Goal: Use online tool/utility: Utilize a website feature to perform a specific function

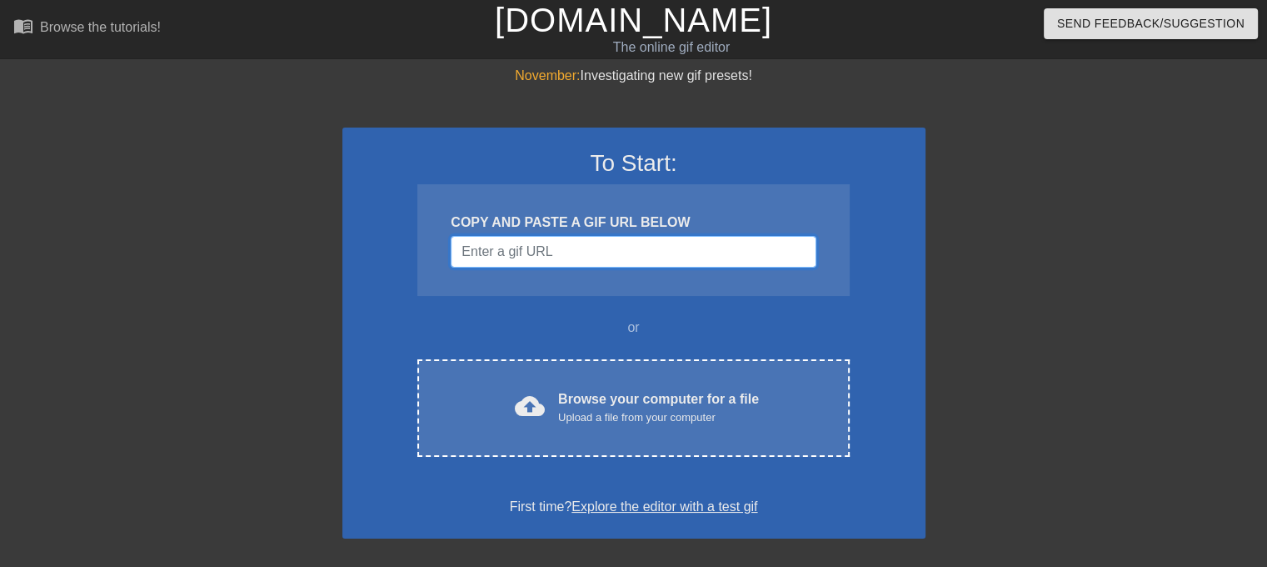
click at [684, 262] on input "Username" at bounding box center [633, 252] width 365 height 32
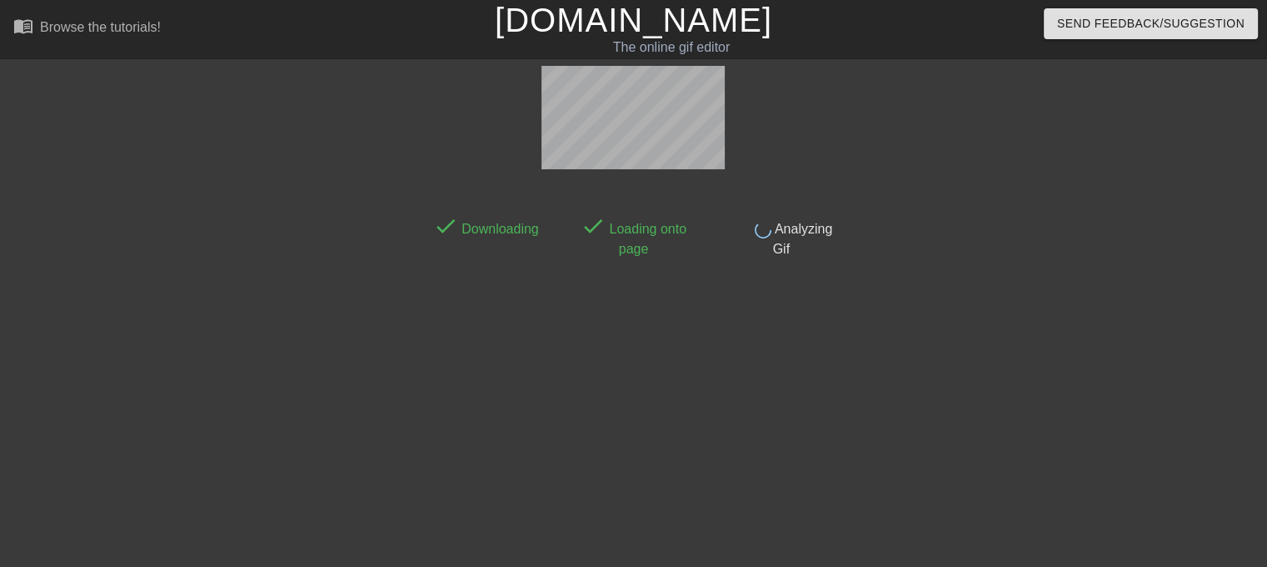
scroll to position [40, 0]
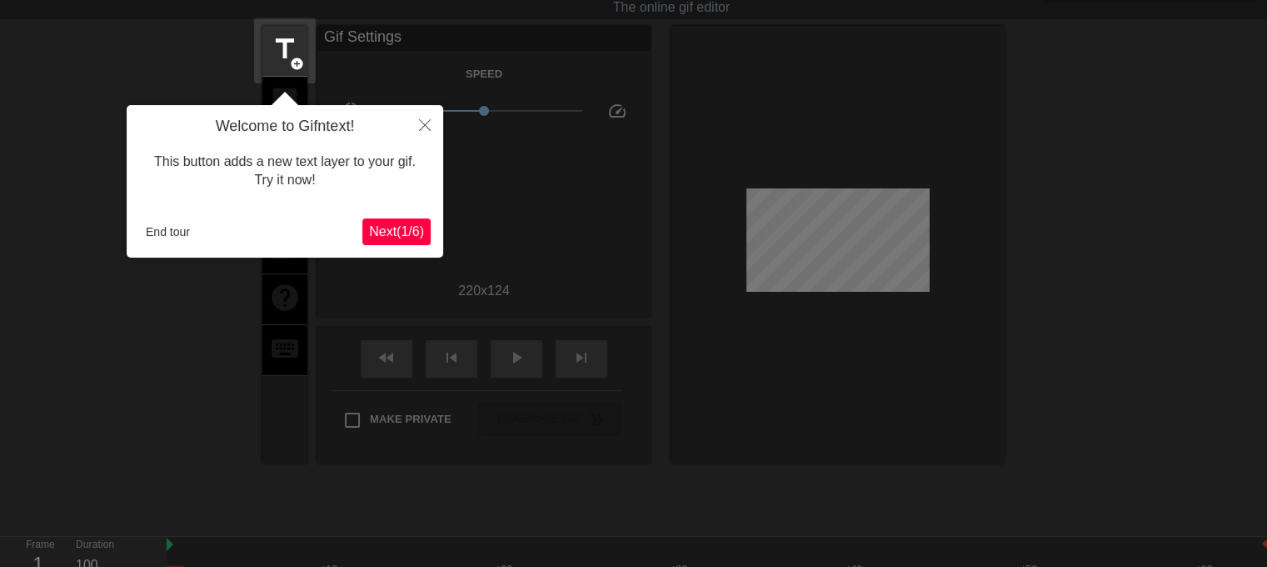
drag, startPoint x: 134, startPoint y: 220, endPoint x: 183, endPoint y: 230, distance: 50.2
click at [137, 222] on div "Welcome to Gifntext! This button adds a new text layer to your gif. Try it now!…" at bounding box center [285, 181] width 317 height 152
click at [183, 230] on button "End tour" at bounding box center [167, 231] width 57 height 25
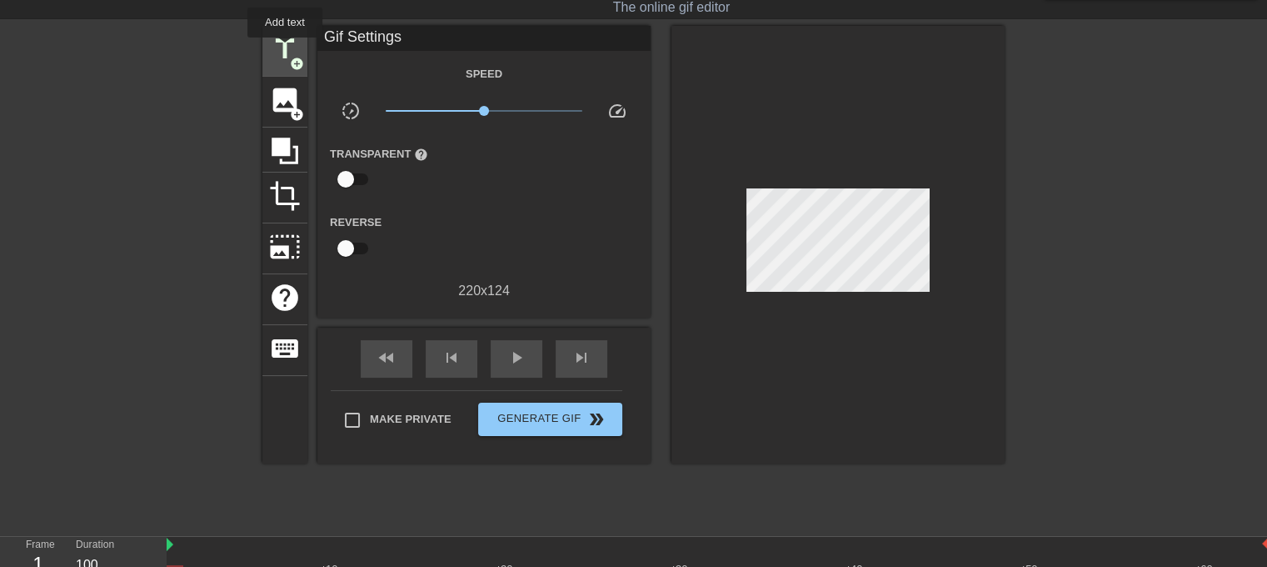
click at [283, 43] on span "title" at bounding box center [285, 49] width 32 height 32
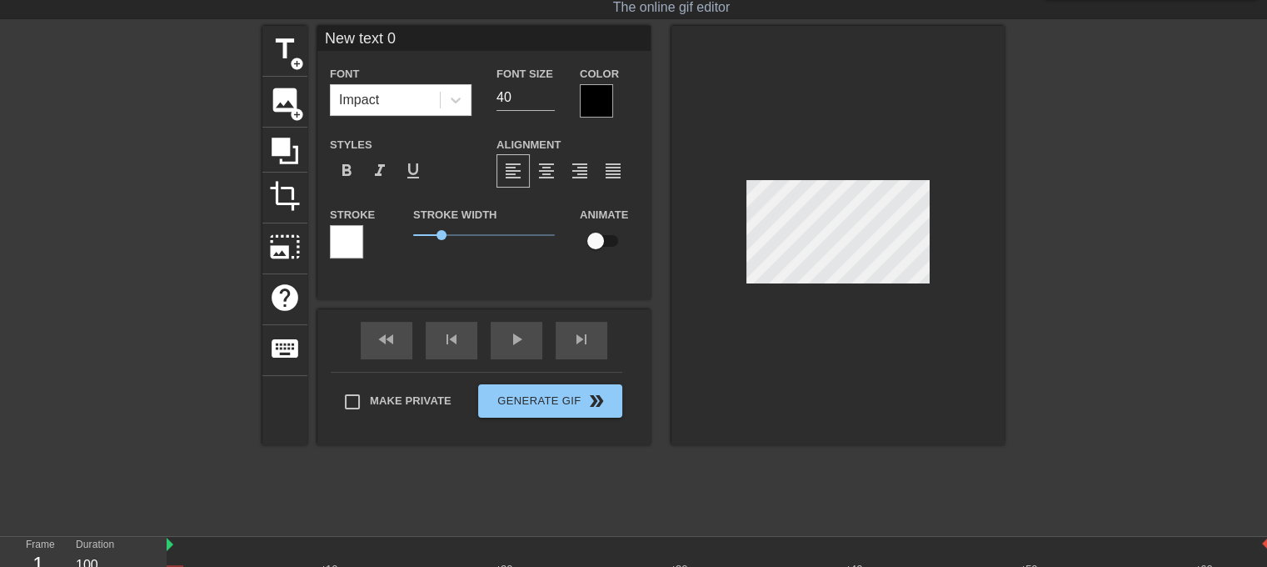
click at [385, 46] on input "New text 0" at bounding box center [483, 38] width 333 height 25
type input "Dans le vent"
click at [507, 356] on div "play_arrow" at bounding box center [517, 340] width 52 height 37
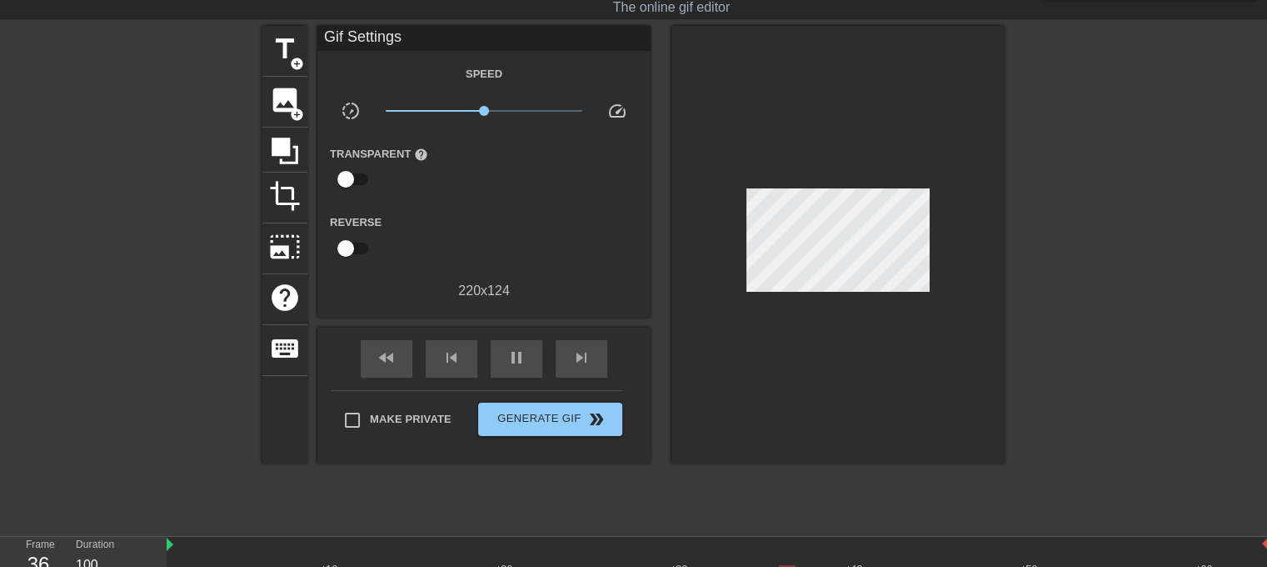
click at [530, 333] on div "fast_rewind skip_previous pause skip_next" at bounding box center [484, 358] width 272 height 62
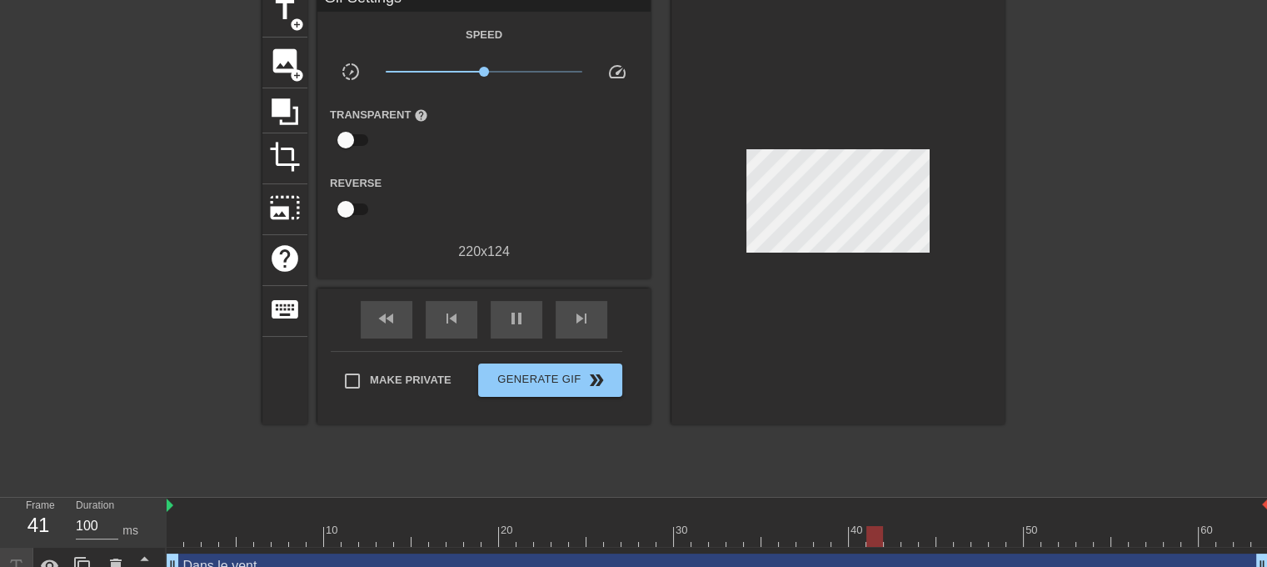
scroll to position [100, 0]
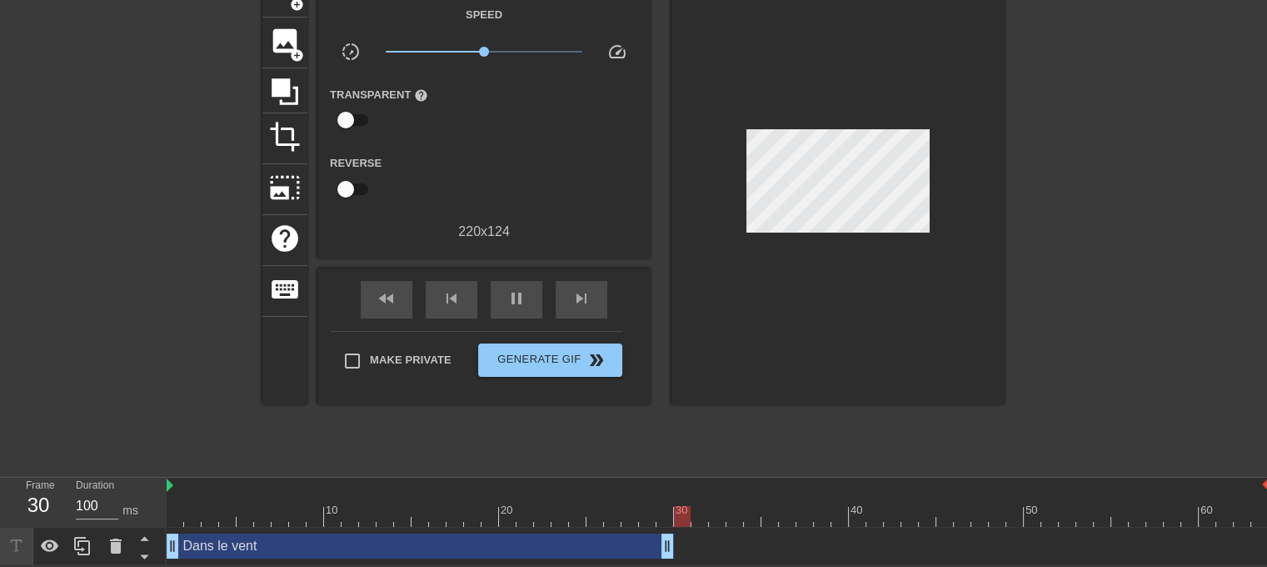
drag, startPoint x: 1257, startPoint y: 538, endPoint x: 667, endPoint y: 529, distance: 589.2
click at [667, 529] on div "Dans le vent drag_handle drag_handle" at bounding box center [718, 545] width 1102 height 37
drag, startPoint x: 170, startPoint y: 546, endPoint x: 324, endPoint y: 551, distance: 154.2
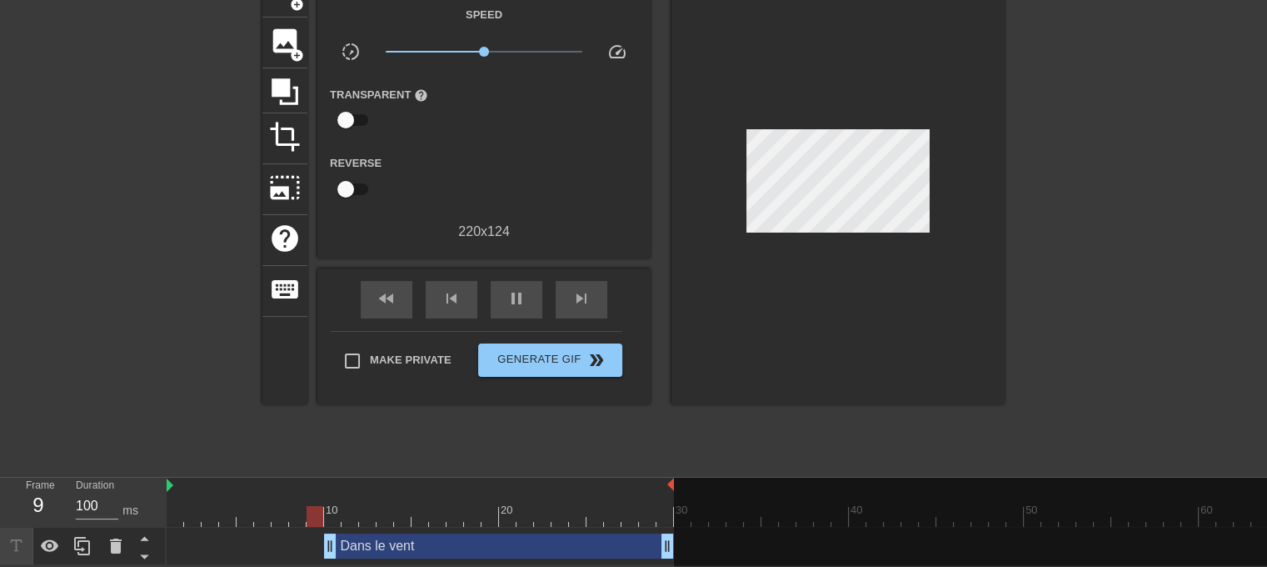
drag, startPoint x: 1266, startPoint y: 482, endPoint x: 666, endPoint y: 479, distance: 600.0
click at [172, 482] on div at bounding box center [420, 485] width 507 height 17
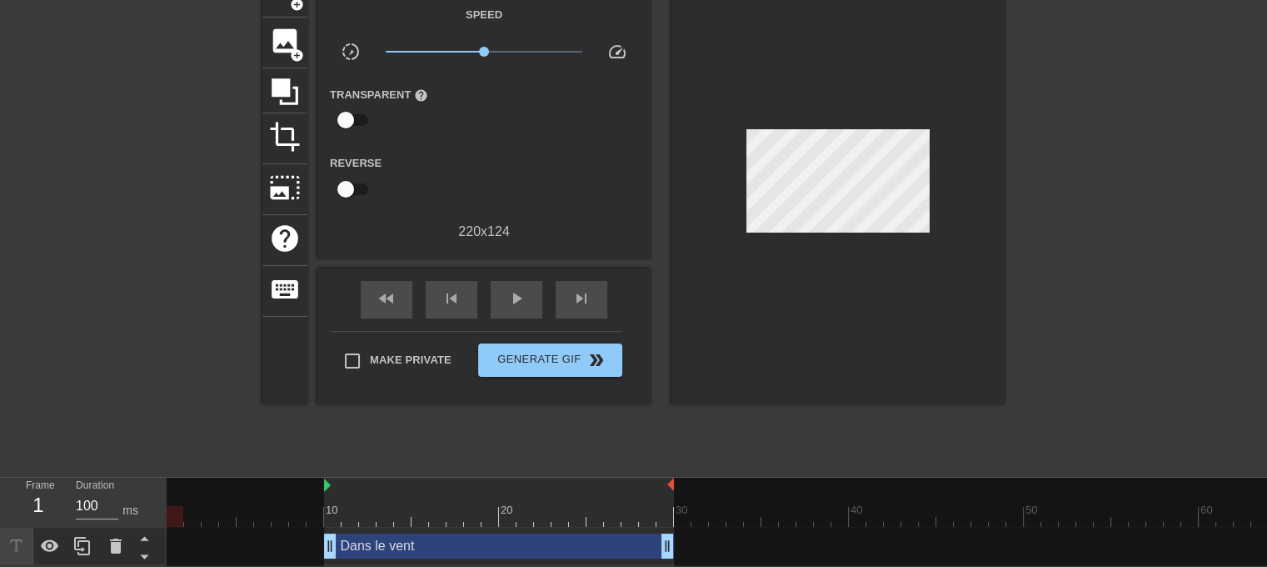
drag, startPoint x: 167, startPoint y: 482, endPoint x: 324, endPoint y: 488, distance: 156.8
click at [518, 292] on span "play_arrow" at bounding box center [517, 298] width 20 height 20
click at [518, 292] on span "pause" at bounding box center [517, 298] width 20 height 20
click at [327, 350] on div "fast_rewind skip_previous play_arrow skip_next Make Private Generate Gif double…" at bounding box center [483, 336] width 333 height 136
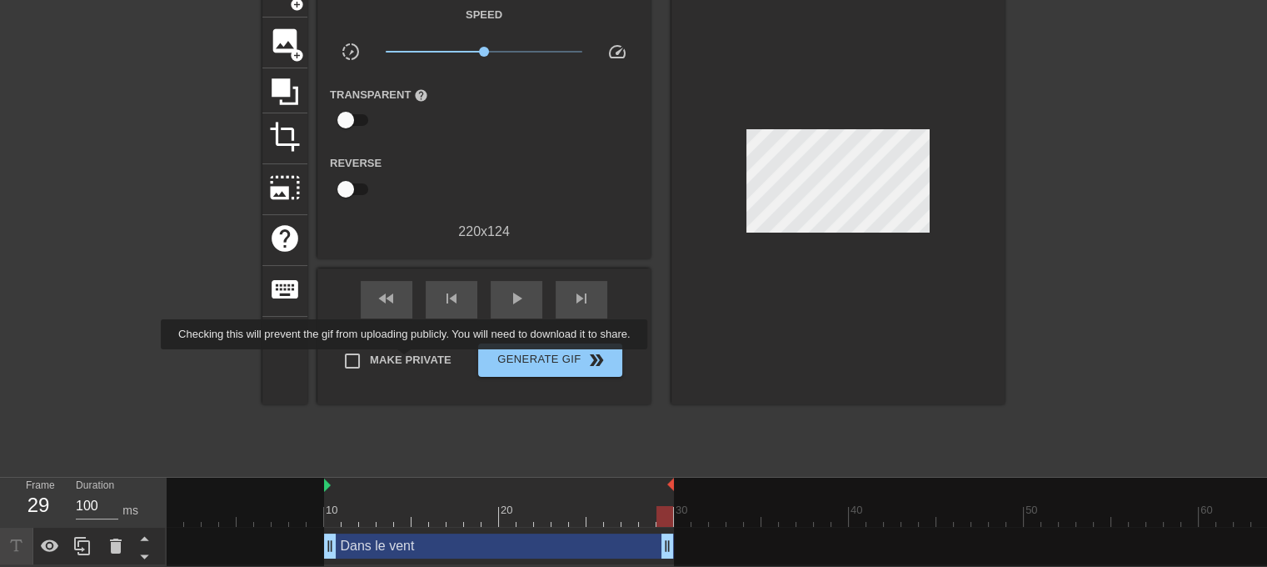
click at [407, 361] on span "Make Private" at bounding box center [411, 360] width 82 height 17
click at [370, 361] on input "Make Private" at bounding box center [352, 360] width 35 height 35
checkbox input "true"
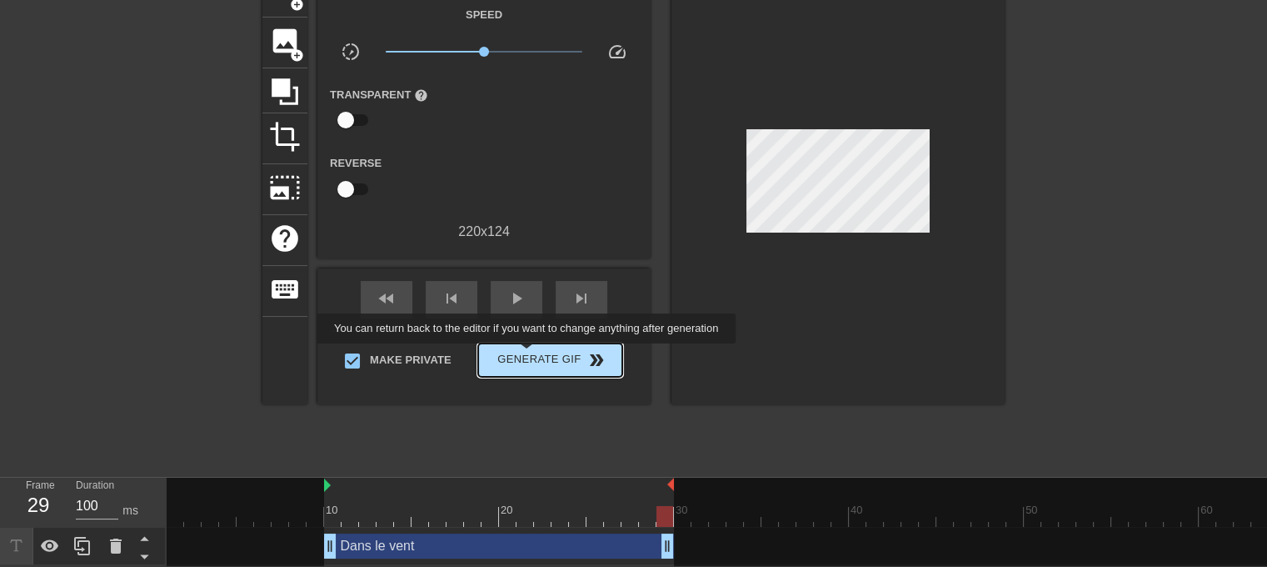
click at [528, 355] on span "Generate Gif double_arrow" at bounding box center [550, 360] width 131 height 20
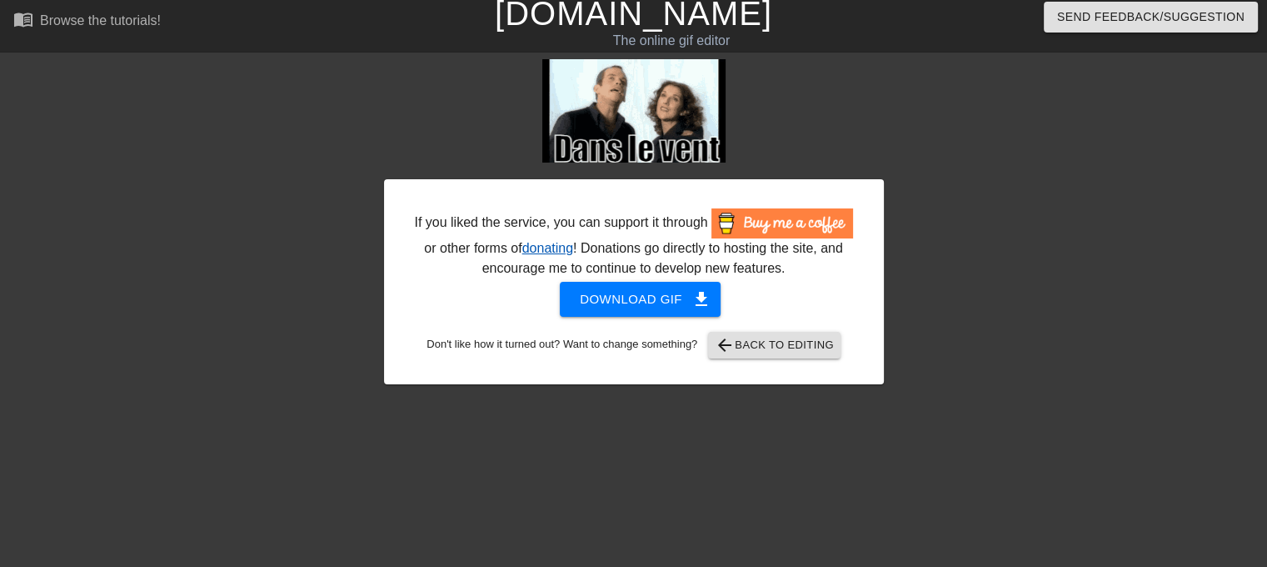
scroll to position [0, 0]
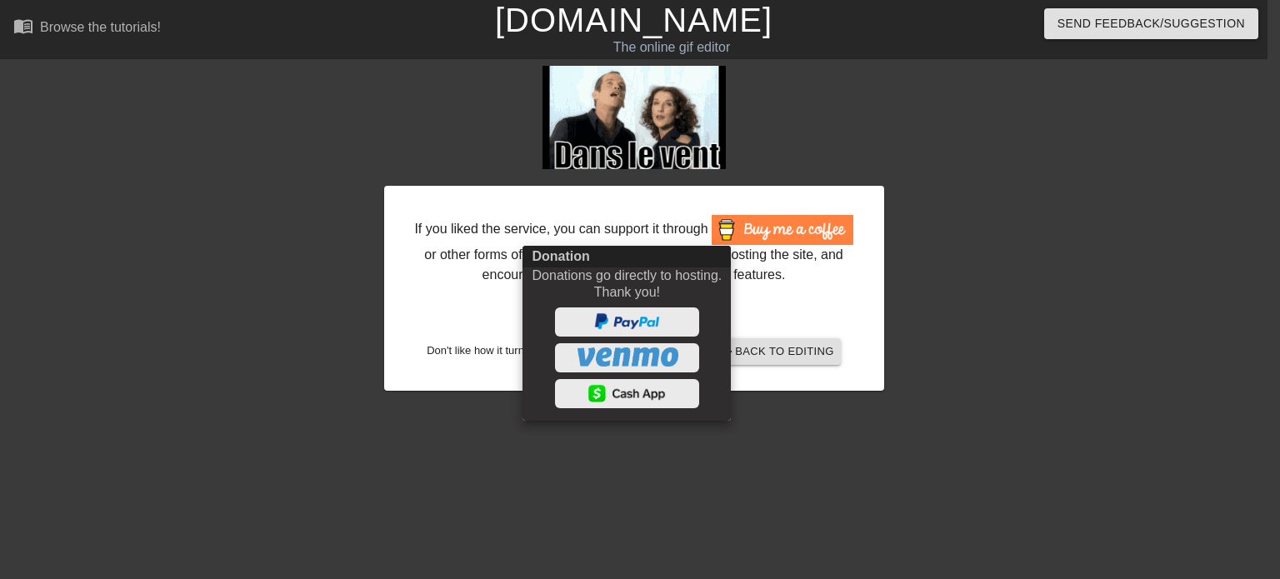
click at [832, 305] on div at bounding box center [640, 289] width 1280 height 579
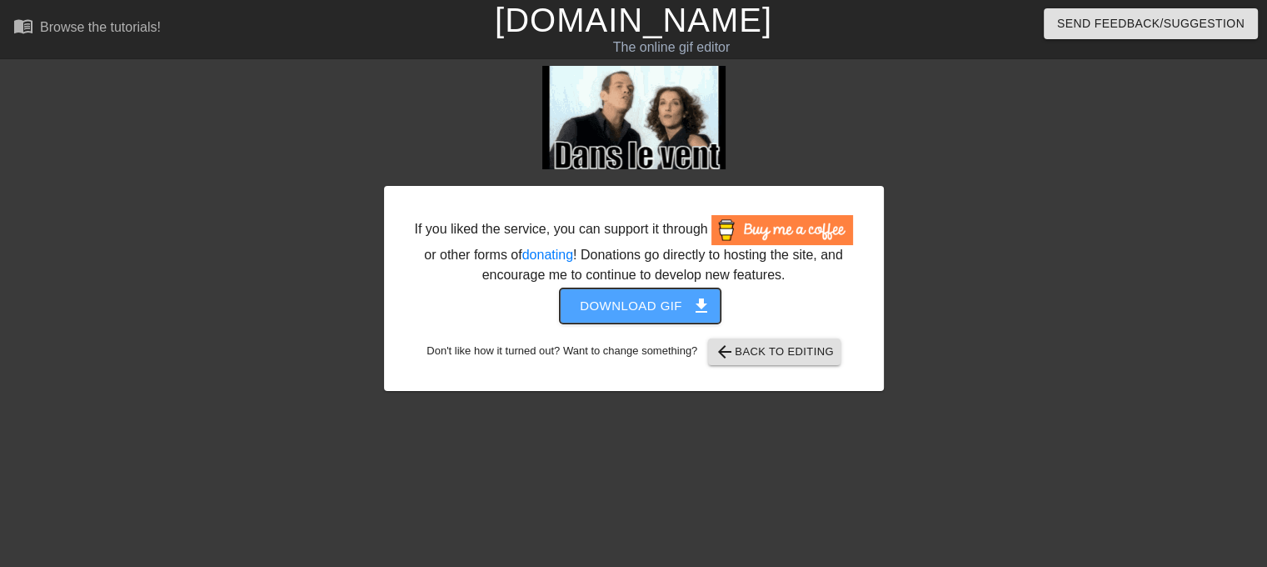
click at [675, 304] on span "Download gif get_app" at bounding box center [640, 306] width 121 height 22
